Goal: Find specific page/section: Find specific page/section

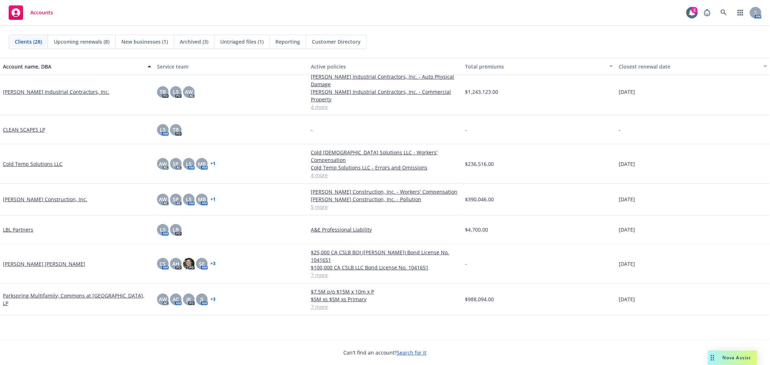
scroll to position [80, 0]
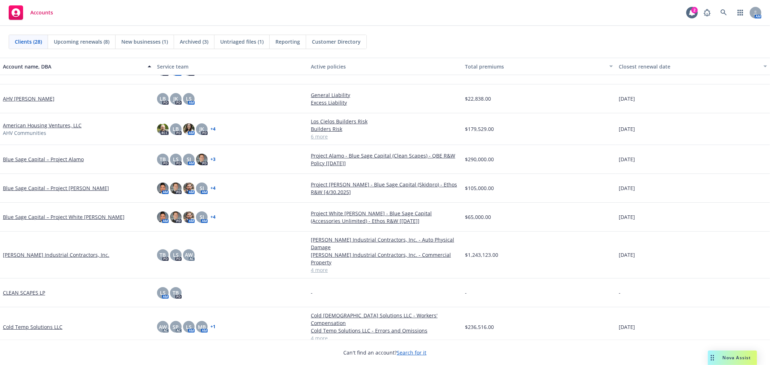
click at [52, 251] on link "[PERSON_NAME] Industrial Contractors, Inc." at bounding box center [56, 255] width 106 height 8
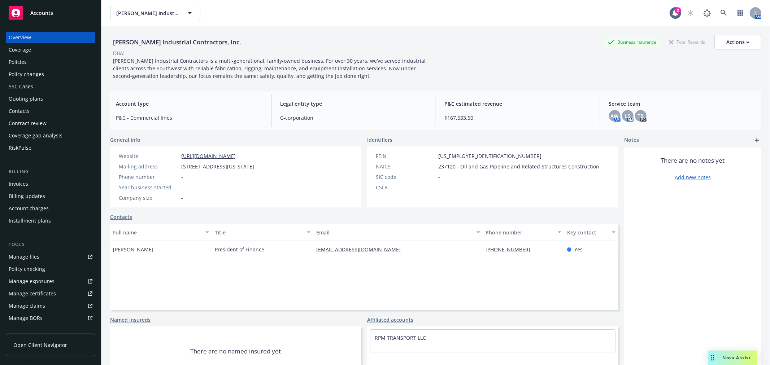
click at [38, 63] on div "Policies" at bounding box center [51, 62] width 84 height 12
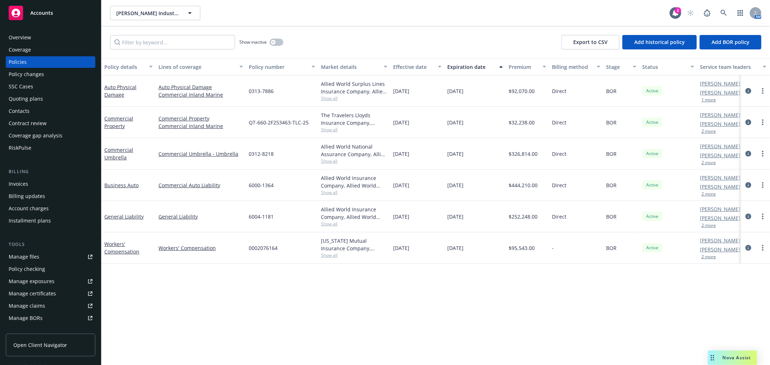
click at [149, 21] on div "[PERSON_NAME] Industrial Contractors, Inc. [PERSON_NAME] Industrial Contractors…" at bounding box center [435, 13] width 668 height 26
click at [167, 11] on span "[PERSON_NAME] Industrial Contractors, Inc." at bounding box center [147, 13] width 62 height 8
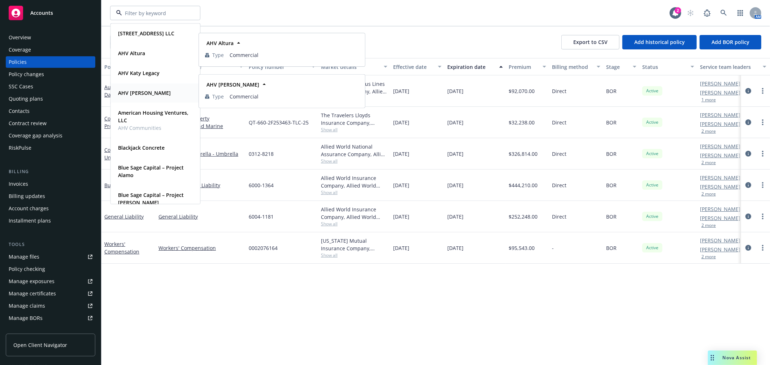
click at [165, 91] on div "AHV [PERSON_NAME]" at bounding box center [155, 93] width 80 height 10
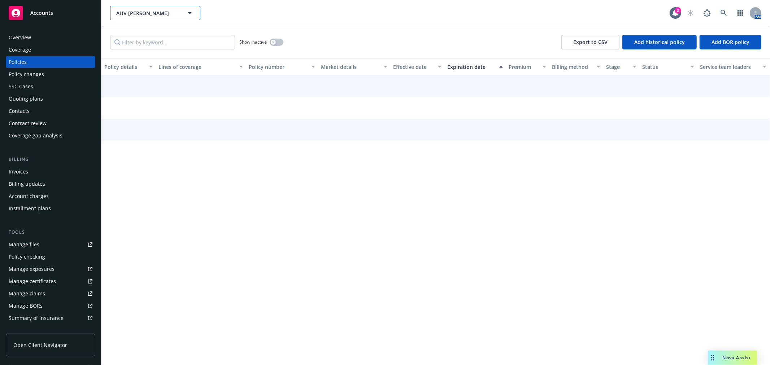
click at [158, 13] on span "AHV [PERSON_NAME]" at bounding box center [147, 13] width 62 height 8
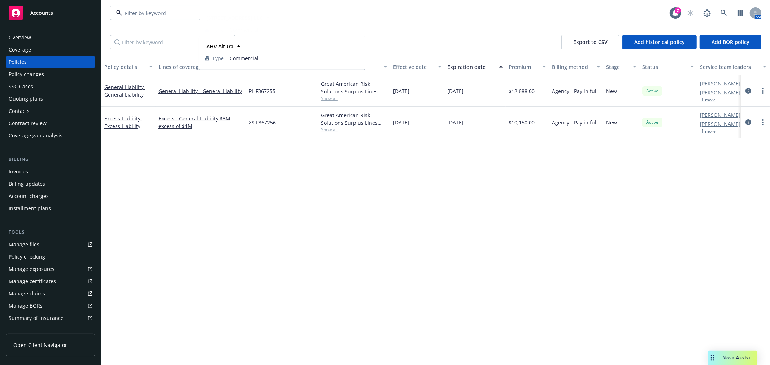
click at [152, 56] on div "AHV Altura" at bounding box center [155, 53] width 80 height 10
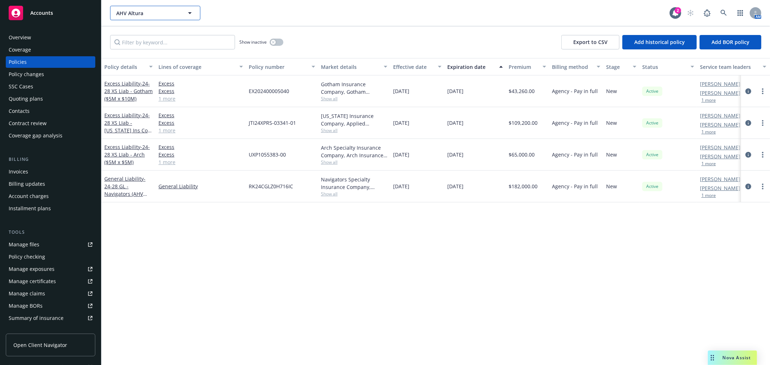
click at [161, 17] on button "AHV Altura" at bounding box center [155, 13] width 90 height 14
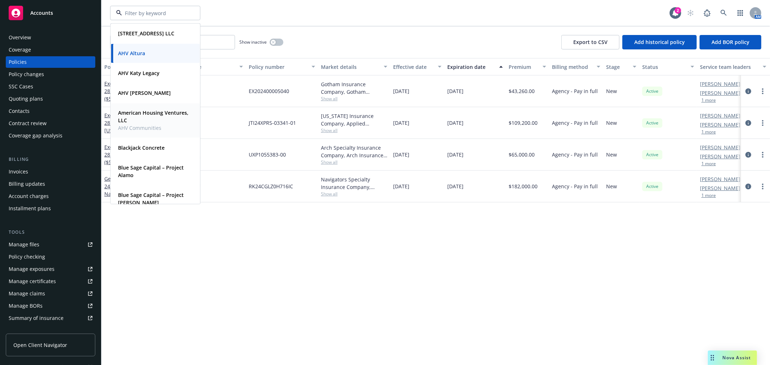
click at [154, 110] on strong "American Housing Ventures, LLC" at bounding box center [153, 116] width 70 height 14
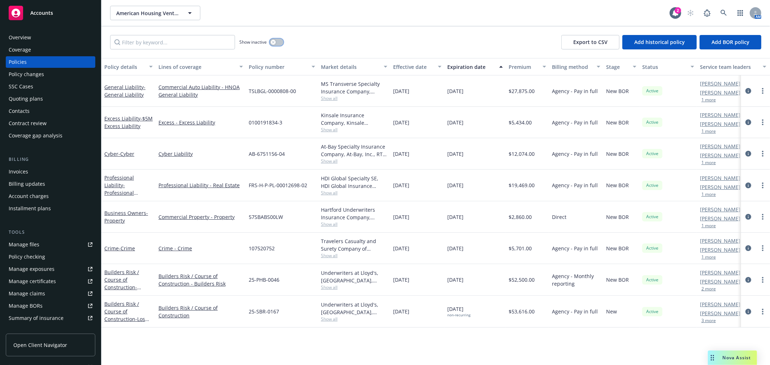
click at [276, 44] on button "button" at bounding box center [276, 42] width 14 height 7
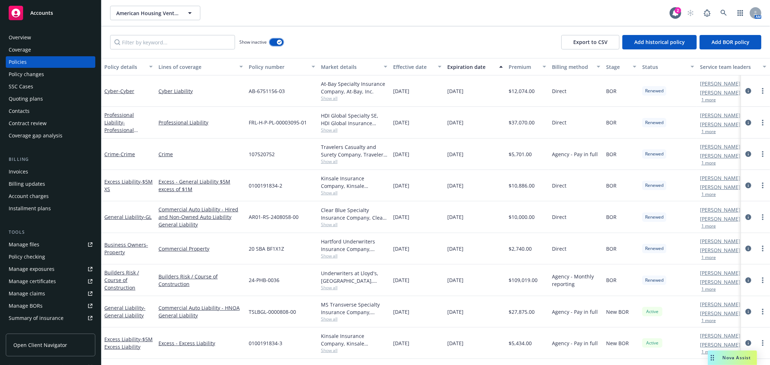
scroll to position [149, 0]
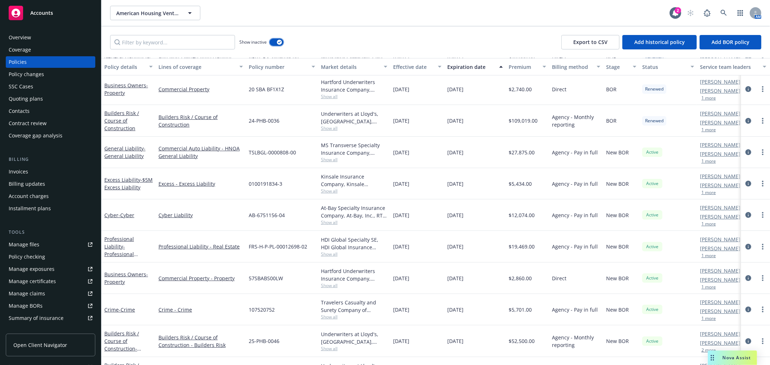
click at [275, 40] on button "button" at bounding box center [276, 42] width 14 height 7
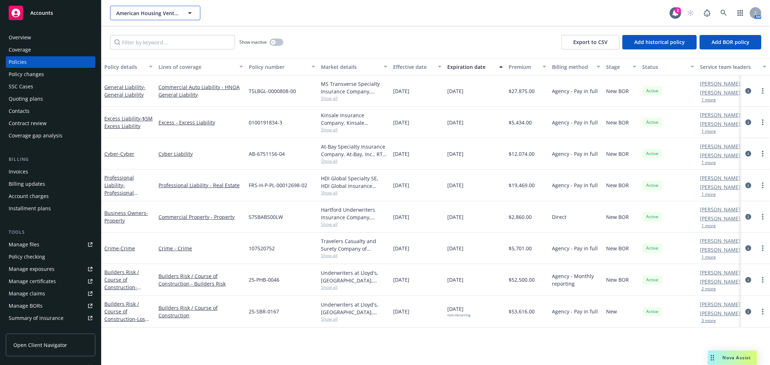
click at [166, 6] on button "American Housing Ventures, LLC" at bounding box center [155, 13] width 90 height 14
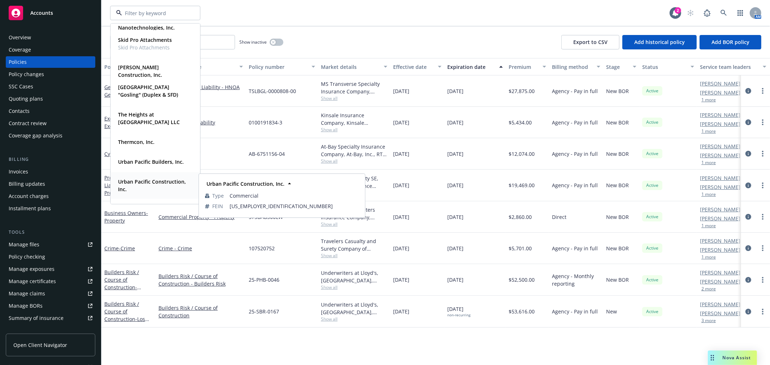
scroll to position [515, 0]
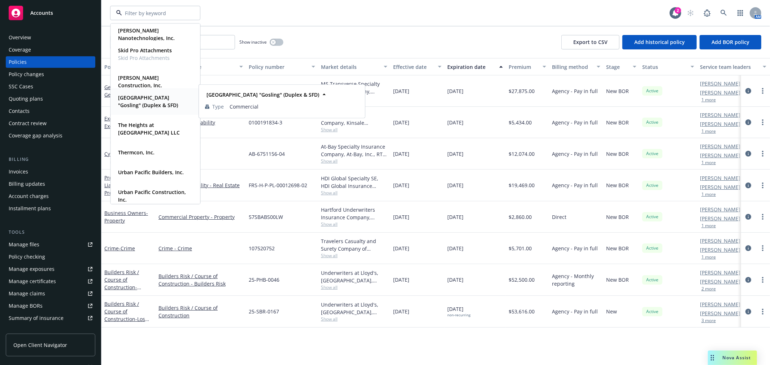
click at [158, 105] on strong "[GEOGRAPHIC_DATA] "Gosling" (Duplex & SFD)" at bounding box center [148, 101] width 60 height 14
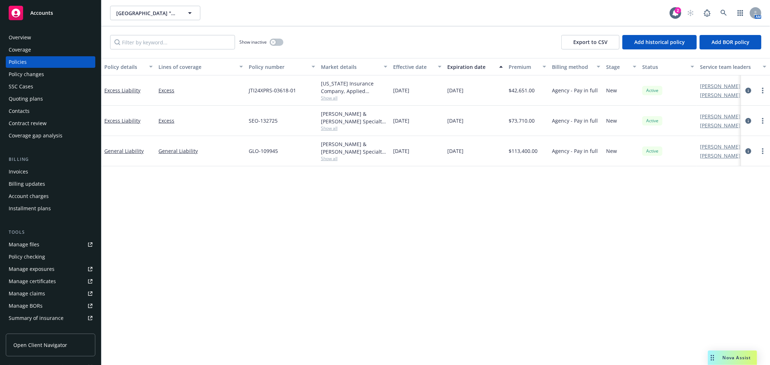
click at [57, 35] on div "Overview" at bounding box center [51, 38] width 84 height 12
